Goal: Transaction & Acquisition: Purchase product/service

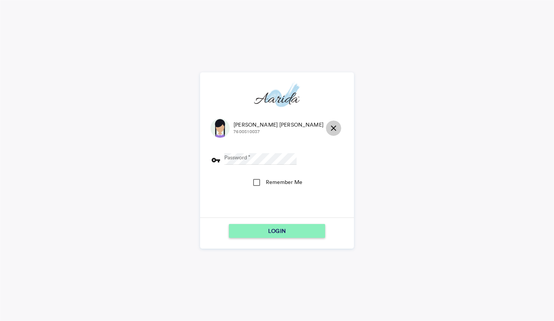
click at [329, 124] on md-icon "close" at bounding box center [333, 128] width 9 height 9
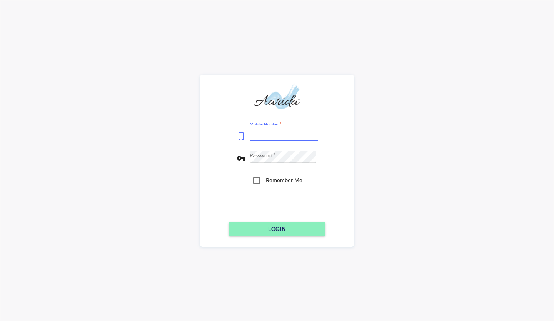
click at [283, 134] on input "Mobile Number" at bounding box center [284, 135] width 69 height 12
type input "9153796315"
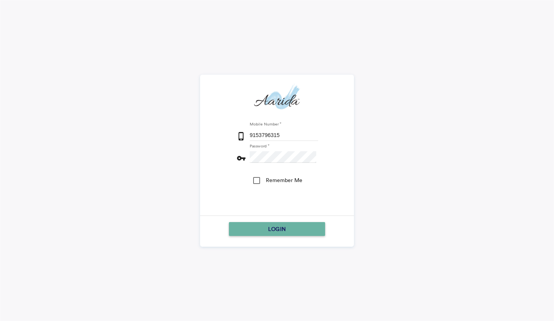
click at [320, 229] on div "LOGIN" at bounding box center [277, 229] width 90 height 14
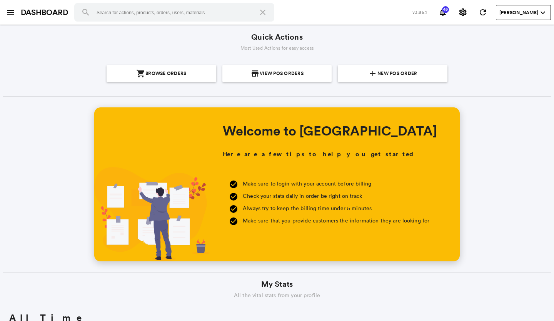
scroll to position [139, 265]
click at [401, 69] on span "New POS Order" at bounding box center [398, 73] width 40 height 17
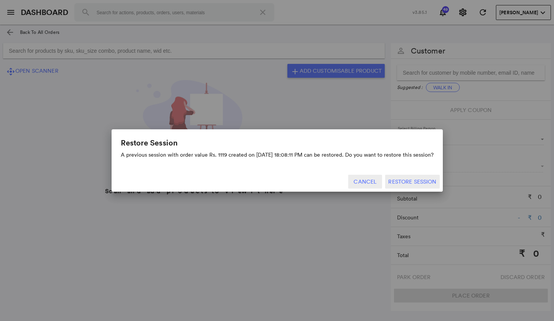
click at [371, 184] on button "Cancel" at bounding box center [365, 182] width 34 height 14
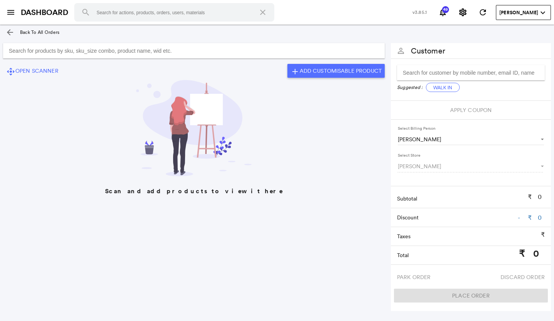
click at [234, 51] on input "Search for products by sku, sku_size combo, product name, wid etc." at bounding box center [194, 50] width 382 height 15
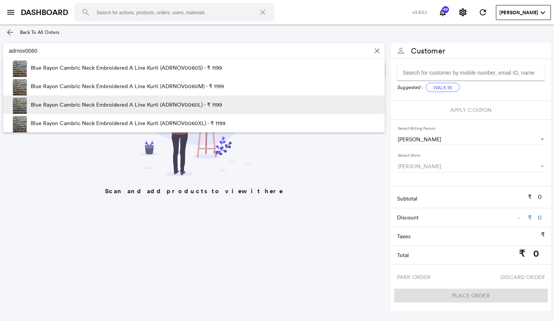
type input "adrnov0060"
click at [215, 103] on p "Blue Rayon Cambric Neck Embroidered A Line Kurti (ADRNOV0060L) - ₹ 1199" at bounding box center [126, 104] width 191 height 18
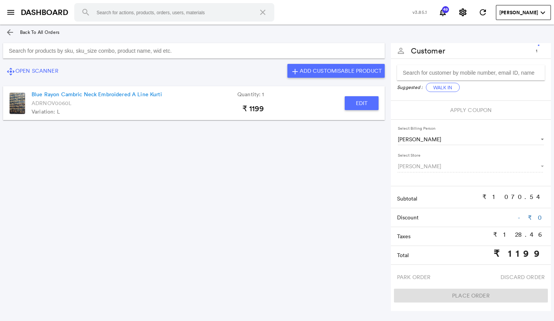
click at [356, 103] on button "Edit" at bounding box center [362, 103] width 34 height 14
type input "Blue Rayon Cambric Neck Embroidered A Line Kurti"
type input "1"
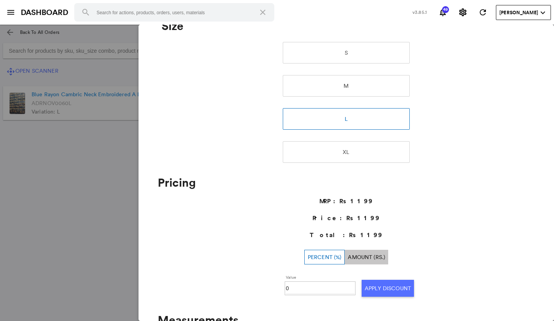
scroll to position [192, 0]
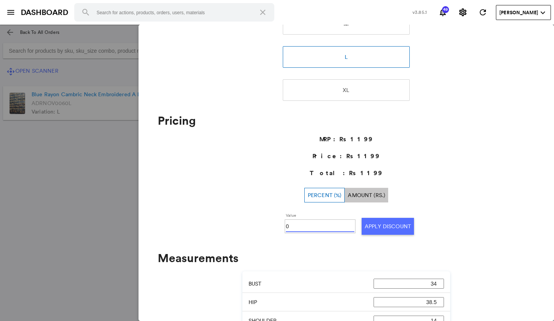
click at [300, 228] on input "0" at bounding box center [320, 227] width 69 height 12
type input "030"
click at [378, 226] on button "Apply Discount" at bounding box center [388, 226] width 52 height 17
click at [113, 184] on md-backdrop at bounding box center [277, 173] width 554 height 296
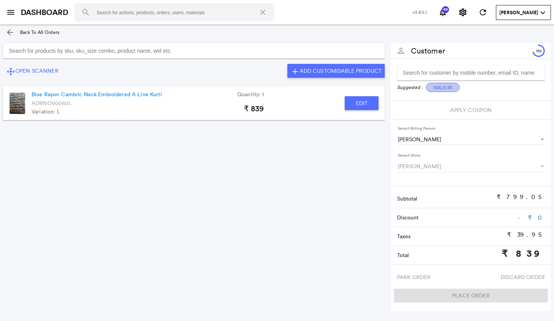
click at [443, 88] on button "Walk In" at bounding box center [443, 87] width 34 height 9
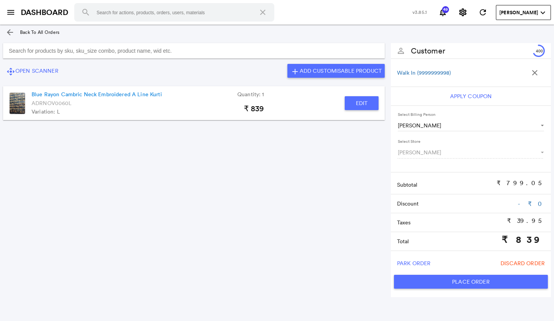
click at [443, 279] on button "Place Order" at bounding box center [471, 282] width 154 height 14
type input "839"
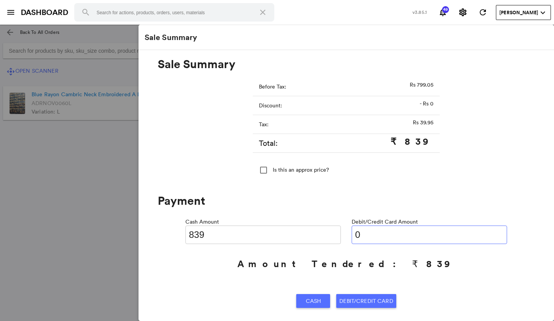
click at [378, 237] on input "0" at bounding box center [430, 235] width 156 height 18
type input "0839"
type input "0"
type input "0839"
click at [362, 295] on span "Debit/Credit Card" at bounding box center [367, 301] width 54 height 14
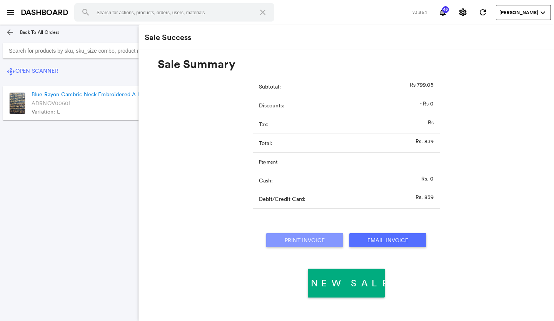
click at [319, 237] on button "Print Invoice" at bounding box center [304, 240] width 77 height 14
click at [68, 181] on section "control_camera Open Scanner add Add Customisable Product Blue Rayon Cambric Nec…" at bounding box center [194, 167] width 388 height 254
click at [13, 14] on md-icon "menu" at bounding box center [10, 12] width 9 height 9
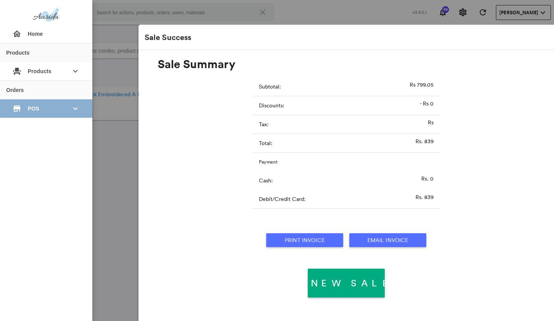
click at [42, 103] on span "POS" at bounding box center [46, 109] width 37 height 14
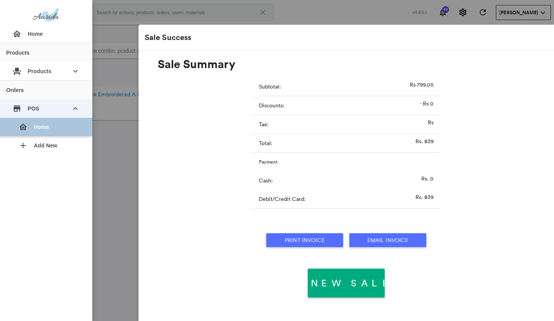
click at [49, 125] on div "home Home" at bounding box center [49, 127] width 74 height 18
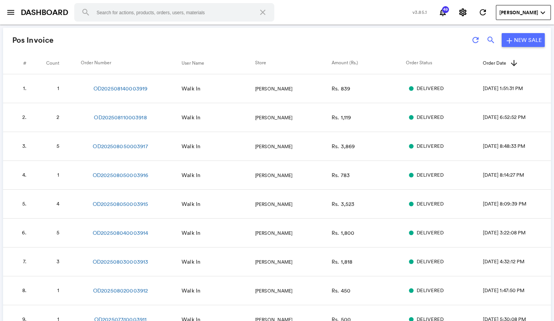
drag, startPoint x: 174, startPoint y: 108, endPoint x: 233, endPoint y: 24, distance: 102.4
click at [233, 24] on div "menu DASHBOARD search close v3.85.1 49 notifications settings refresh [PERSON_N…" at bounding box center [277, 12] width 554 height 25
click at [133, 92] on td "OD202508140003919" at bounding box center [131, 88] width 101 height 29
click at [134, 88] on link "OD202508140003919" at bounding box center [121, 89] width 54 height 8
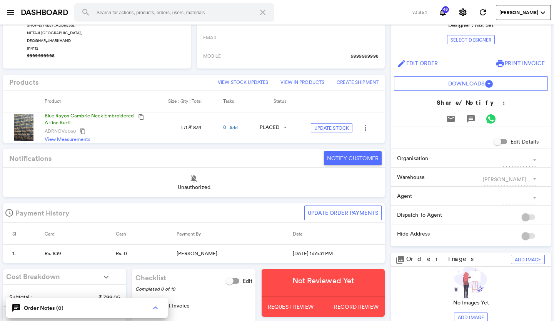
scroll to position [154, 0]
